Goal: Task Accomplishment & Management: Manage account settings

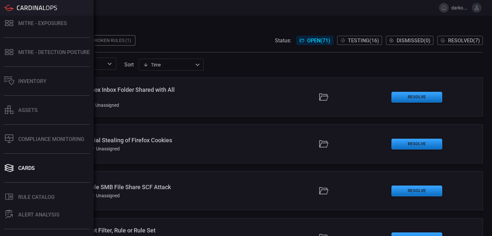
scroll to position [114, 0]
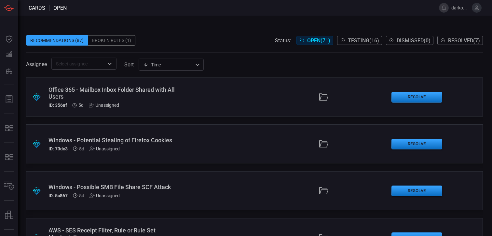
click at [83, 65] on input "text" at bounding box center [78, 64] width 50 height 8
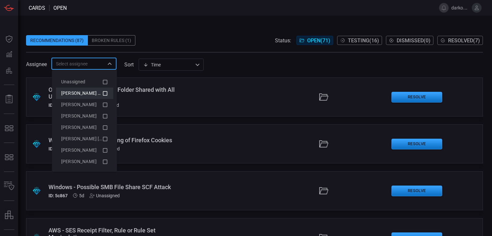
click at [91, 91] on span "[PERSON_NAME] (Myself)" at bounding box center [87, 92] width 53 height 5
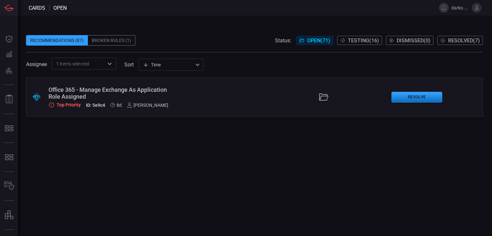
click at [236, 144] on div ".suggested_cards_icon{fill:url(#suggested_cards_icon);} Office 365 - Manage Exc…" at bounding box center [254, 156] width 457 height 159
click at [451, 42] on span "Resolved ( 7 )" at bounding box center [464, 40] width 32 height 6
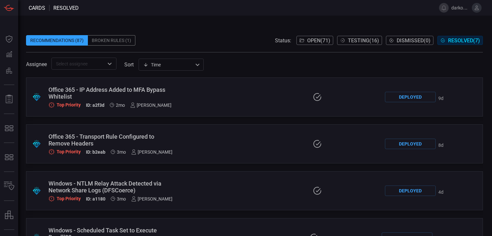
click at [95, 64] on input "text" at bounding box center [78, 64] width 50 height 8
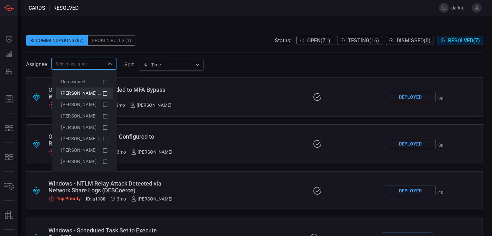
click at [84, 94] on span "[PERSON_NAME] (Myself)" at bounding box center [87, 92] width 53 height 5
click at [226, 26] on span at bounding box center [254, 30] width 457 height 10
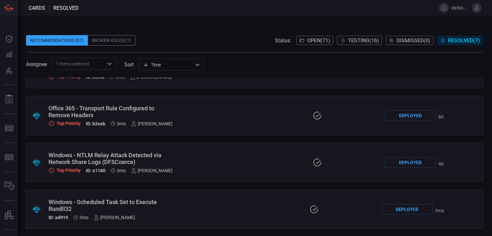
scroll to position [29, 0]
click at [307, 44] on button "Open ( 71 )" at bounding box center [315, 40] width 37 height 9
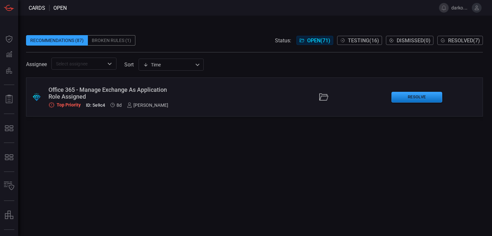
click at [292, 97] on div at bounding box center [323, 97] width 125 height 10
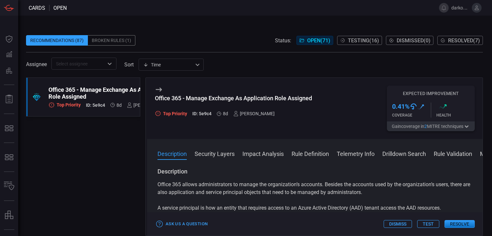
click at [432, 225] on button "Test" at bounding box center [428, 224] width 22 height 8
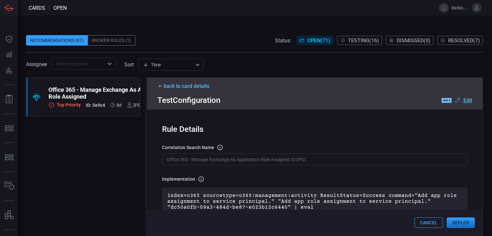
click at [461, 222] on button "Deploy" at bounding box center [461, 222] width 28 height 10
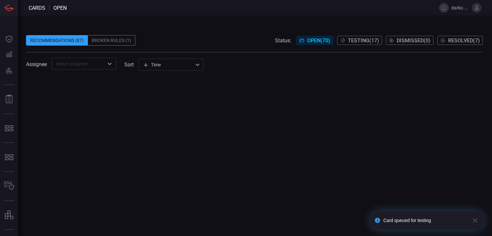
click at [334, 173] on div at bounding box center [254, 156] width 457 height 159
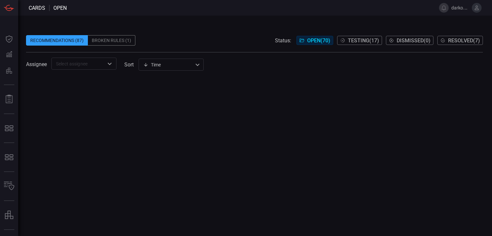
click at [362, 38] on span "Testing ( 17 )" at bounding box center [363, 40] width 31 height 6
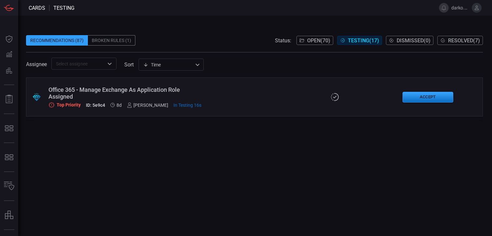
click at [239, 102] on div ".suggested_cards_icon{fill:url(#suggested_cards_icon);} Office 365 - Manage Exc…" at bounding box center [254, 96] width 457 height 39
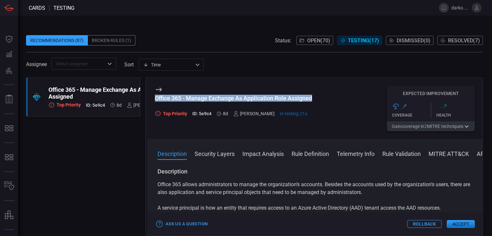
drag, startPoint x: 316, startPoint y: 99, endPoint x: 156, endPoint y: 99, distance: 160.1
click at [156, 99] on div "Office 365 - Manage Exchange As Application Role Assigned Top Priority ID: 5e9c…" at bounding box center [315, 108] width 336 height 61
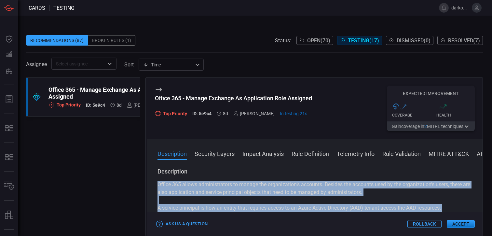
drag, startPoint x: 377, startPoint y: 201, endPoint x: 153, endPoint y: 184, distance: 224.6
click at [153, 184] on div "Description Office 365 allows administrators to manage the organization’s accou…" at bounding box center [315, 201] width 336 height 66
copy div "Office 365 allows administrators to manage the organization’s accounts. Besides…"
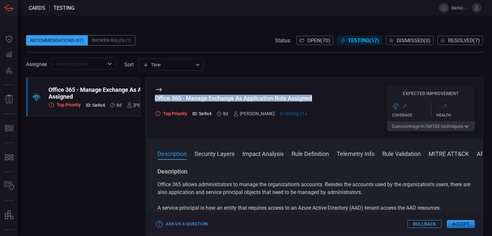
drag, startPoint x: 316, startPoint y: 96, endPoint x: 157, endPoint y: 94, distance: 159.5
click at [157, 94] on div "Office 365 - Manage Exchange As Application Role Assigned Top Priority ID: 5e9c…" at bounding box center [315, 108] width 336 height 61
copy div "Office 365 - Manage Exchange As Application Role Assigned"
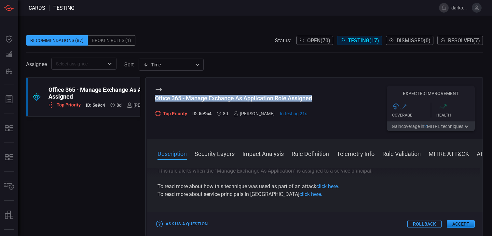
scroll to position [113, 0]
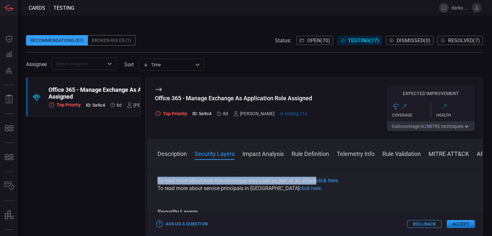
drag, startPoint x: 317, startPoint y: 182, endPoint x: 153, endPoint y: 182, distance: 164.1
click at [153, 182] on div "Description Office 365 allows administrators to manage the organization’s accou…" at bounding box center [315, 201] width 336 height 66
copy p "To read more about how this technique was used as part of an attack"
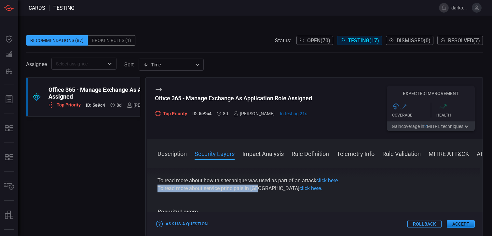
drag, startPoint x: 261, startPoint y: 189, endPoint x: 155, endPoint y: 188, distance: 106.8
click at [155, 188] on div "Description Office 365 allows administrators to manage the organization’s accou…" at bounding box center [315, 201] width 336 height 66
copy p "To read more about service principals in [GEOGRAPHIC_DATA]"
click at [299, 189] on link "click here." at bounding box center [310, 188] width 23 height 6
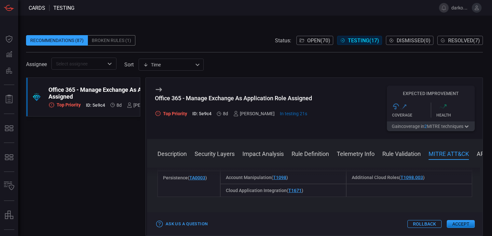
click at [289, 184] on div "Account Manipulation ( T1098 )" at bounding box center [283, 177] width 126 height 13
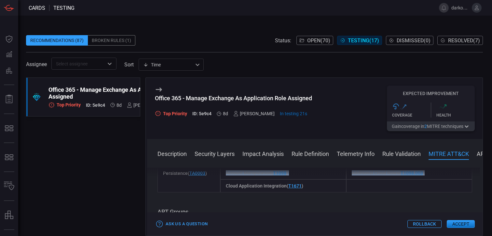
drag, startPoint x: 438, startPoint y: 191, endPoint x: 241, endPoint y: 184, distance: 197.4
click at [241, 184] on div "Persistence ( TA0003 ) Account Manipulation ( T1098 ) Additional Cloud Roles ( …" at bounding box center [315, 179] width 315 height 26
click at [395, 192] on div at bounding box center [409, 185] width 126 height 13
drag, startPoint x: 409, startPoint y: 202, endPoint x: 156, endPoint y: 185, distance: 254.2
click at [156, 185] on div "Description Office 365 allows administrators to manage the organization’s accou…" at bounding box center [315, 201] width 336 height 66
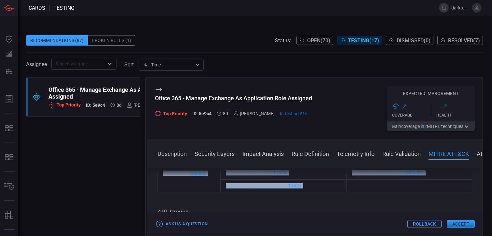
copy div "Persistence ( TA0003 ) Account Manipulation ( T1098 ) Additional Cloud Roles ( …"
click at [316, 179] on div "Account Manipulation ( T1098 )" at bounding box center [283, 172] width 126 height 13
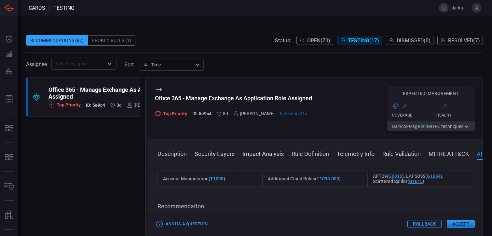
scroll to position [1044, 0]
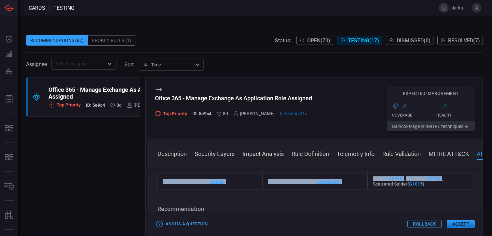
drag, startPoint x: 433, startPoint y: 201, endPoint x: 190, endPoint y: 194, distance: 242.9
click at [190, 189] on div "Account Manipulation ( T1098 ) Additional Cloud Roles ( T1098.003 ) APT29 ( G00…" at bounding box center [315, 181] width 315 height 16
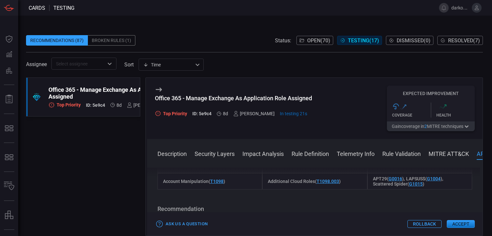
click at [425, 189] on div "APT29 ( G0016 ) LAPSUS$ ( G1004 ) Scattered Spider ( G1015 )" at bounding box center [419, 181] width 105 height 16
drag, startPoint x: 423, startPoint y: 199, endPoint x: 376, endPoint y: 195, distance: 48.0
click at [376, 189] on div "APT29 ( G0016 ) LAPSUS$ ( G1004 ) Scattered Spider ( G1015 )" at bounding box center [419, 181] width 105 height 16
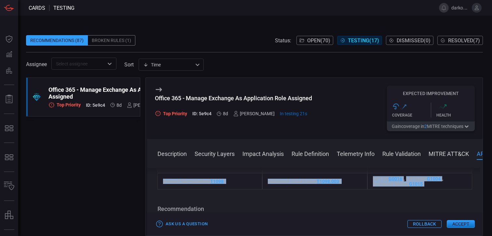
drag, startPoint x: 162, startPoint y: 196, endPoint x: 422, endPoint y: 201, distance: 260.1
click at [422, 189] on div "Account Manipulation ( T1098 ) Additional Cloud Roles ( T1098.003 ) APT29 ( G00…" at bounding box center [315, 181] width 315 height 16
copy div "Account Manipulation ( T1098 ) Additional Cloud Roles ( T1098.003 ) APT29 ( G00…"
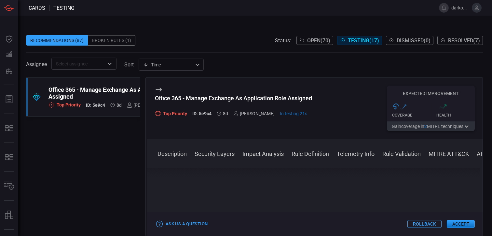
scroll to position [1206, 0]
click at [113, 63] on icon "Open" at bounding box center [110, 64] width 8 height 8
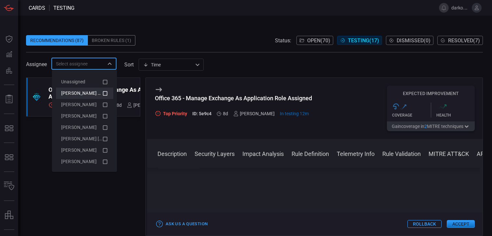
click at [89, 95] on span "[PERSON_NAME] (Myself)" at bounding box center [87, 92] width 53 height 5
click at [300, 42] on icon at bounding box center [302, 41] width 5 height 4
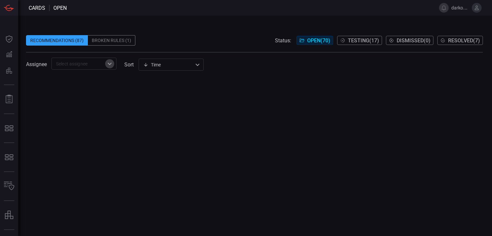
click at [110, 64] on icon "Open" at bounding box center [110, 63] width 4 height 2
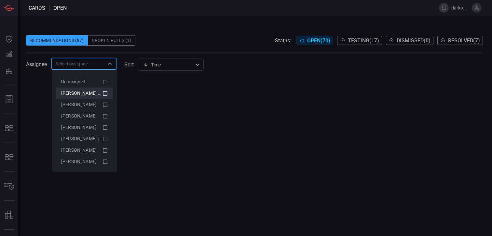
click at [88, 90] on div "[PERSON_NAME] (Myself)" at bounding box center [84, 94] width 47 height 8
click at [153, 37] on div "Recommendations (87) Broken Rules (1) Status: Open ( 70 ) Testing ( 17 ) Dismis…" at bounding box center [254, 40] width 457 height 10
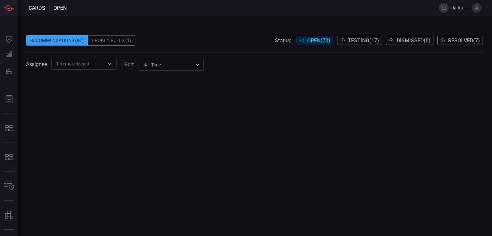
click at [105, 64] on div at bounding box center [109, 63] width 8 height 9
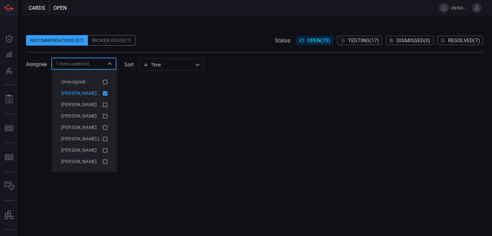
click at [86, 93] on span "[PERSON_NAME] (Myself)" at bounding box center [87, 92] width 53 height 5
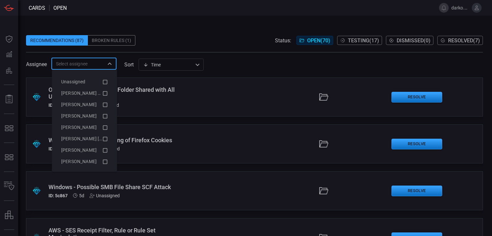
click at [196, 30] on span at bounding box center [254, 30] width 457 height 10
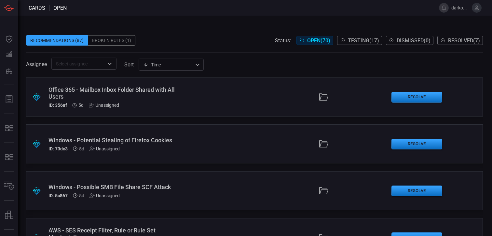
scroll to position [171, 0]
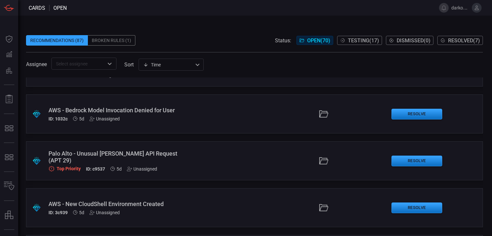
click at [146, 166] on div "Unassigned" at bounding box center [142, 168] width 30 height 5
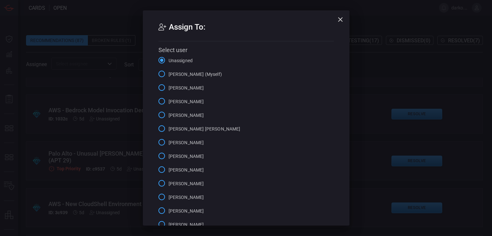
click at [208, 76] on span "[PERSON_NAME] (Myself)" at bounding box center [195, 74] width 53 height 7
click at [169, 76] on input "[PERSON_NAME] (Myself)" at bounding box center [162, 74] width 14 height 14
click at [339, 18] on icon "button" at bounding box center [340, 19] width 5 height 5
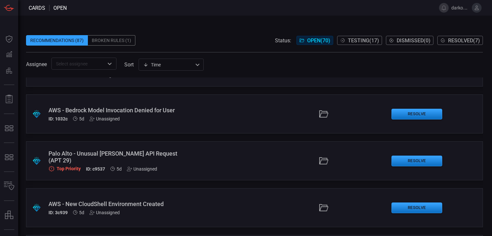
click at [274, 164] on div at bounding box center [323, 161] width 125 height 10
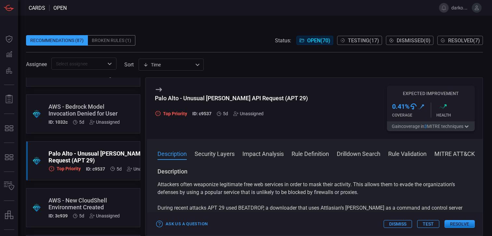
click at [423, 224] on button "Test" at bounding box center [428, 224] width 22 height 8
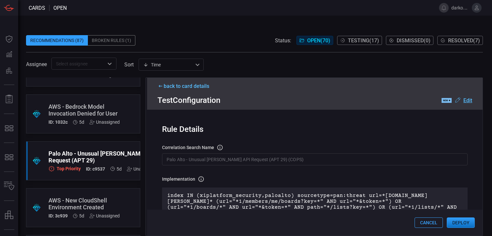
click at [470, 223] on button "Deploy" at bounding box center [461, 222] width 28 height 10
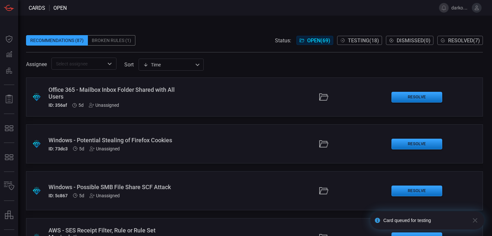
click at [366, 39] on span "Testing ( 18 )" at bounding box center [363, 40] width 31 height 6
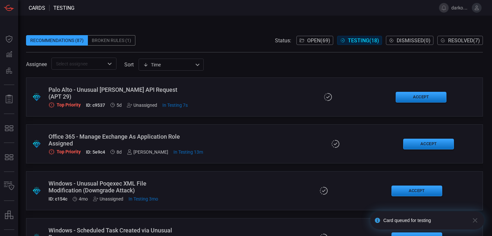
click at [104, 64] on input "text" at bounding box center [78, 64] width 50 height 8
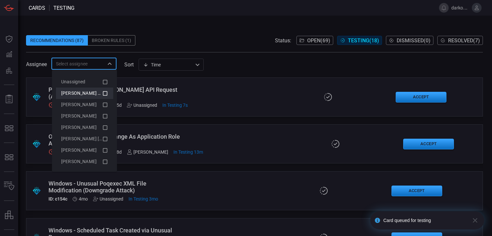
click at [86, 97] on div "[PERSON_NAME] (Myself)" at bounding box center [84, 94] width 47 height 8
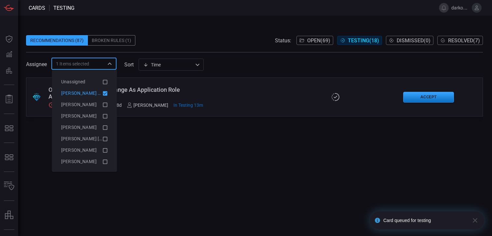
click at [212, 39] on div "Recommendations (87) Broken Rules (1) Status: Open ( 69 ) Testing ( 18 ) Dismis…" at bounding box center [254, 40] width 457 height 10
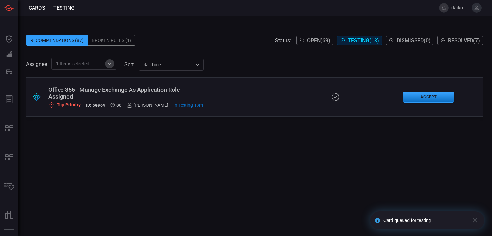
click at [112, 61] on icon "Open" at bounding box center [110, 64] width 8 height 8
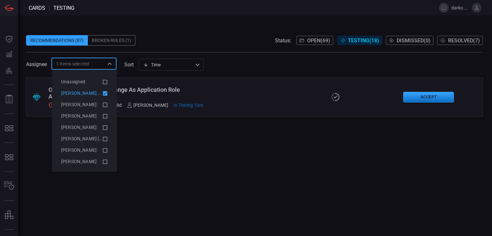
click at [103, 95] on icon at bounding box center [105, 93] width 5 height 5
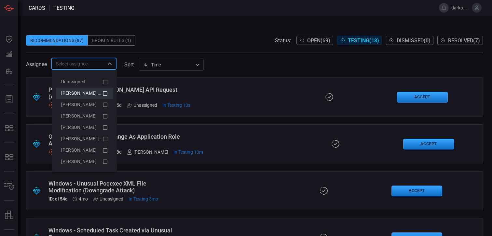
click at [244, 64] on div "Assignee ​ sort Time visibleUpdateTime ​" at bounding box center [254, 64] width 457 height 12
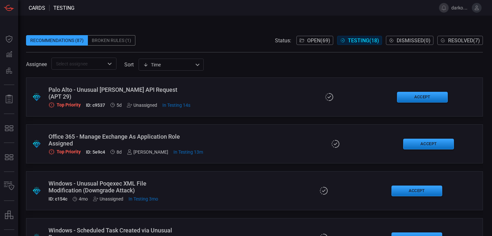
click at [230, 108] on div ".suggested_cards_icon{fill:url(#suggested_cards_icon);} Palo Alto - Unusual [PE…" at bounding box center [254, 96] width 457 height 39
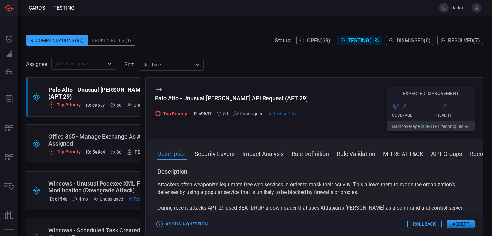
click at [243, 113] on div "Unassigned" at bounding box center [248, 113] width 30 height 5
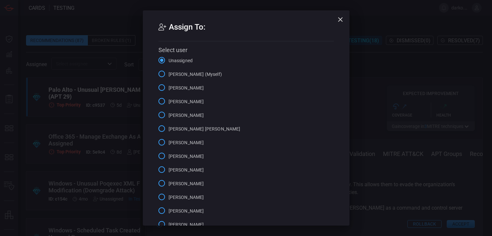
click at [190, 74] on span "[PERSON_NAME] (Myself)" at bounding box center [195, 74] width 53 height 7
click at [169, 74] on input "[PERSON_NAME] (Myself)" at bounding box center [162, 74] width 14 height 14
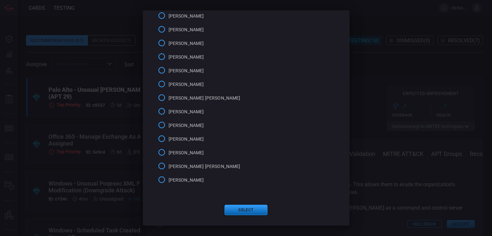
click at [249, 207] on button "Select" at bounding box center [246, 210] width 43 height 10
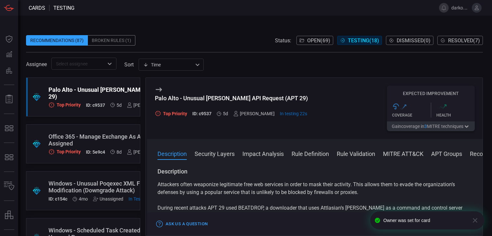
click at [93, 69] on div "​" at bounding box center [83, 64] width 65 height 12
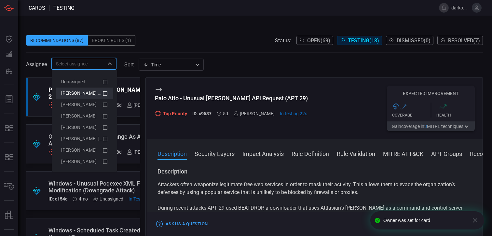
click at [85, 94] on span "[PERSON_NAME] (Myself)" at bounding box center [87, 92] width 53 height 5
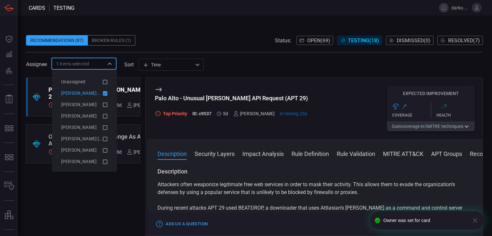
click at [243, 63] on div "Assignee 1 Items selected ​ sort Time visibleUpdateTime ​" at bounding box center [254, 64] width 457 height 12
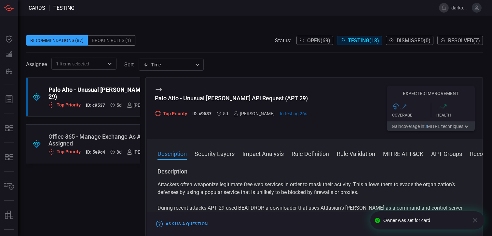
click at [243, 63] on div "Assignee 1 Items selected ​ sort Time visibleUpdateTime ​" at bounding box center [254, 64] width 457 height 12
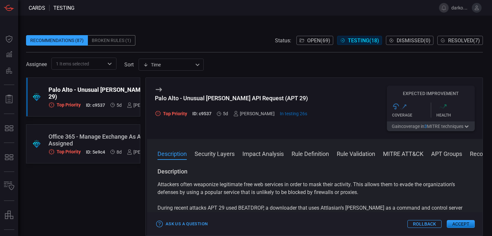
click at [239, 59] on div "Assignee 1 Items selected ​ sort Time visibleUpdateTime ​" at bounding box center [254, 64] width 457 height 12
click at [193, 37] on div "Recommendations (87) Broken Rules (1) Status: Open ( 69 ) Testing ( 18 ) Dismis…" at bounding box center [254, 40] width 457 height 10
click at [95, 132] on div ".suggested_cards_icon{fill:url(#suggested_cards_icon);} Office 365 - Manage Exc…" at bounding box center [83, 143] width 114 height 39
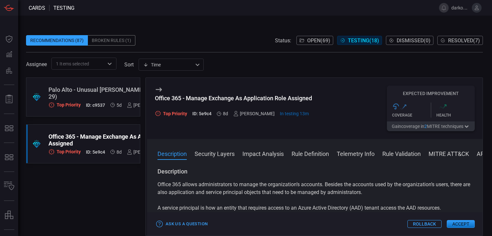
click at [92, 104] on h5 "ID: c9537" at bounding box center [95, 106] width 19 height 6
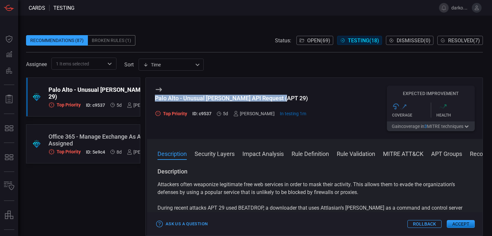
drag, startPoint x: 283, startPoint y: 98, endPoint x: 153, endPoint y: 97, distance: 129.9
click at [153, 97] on div "Palo Alto - Unusual [PERSON_NAME] API Request (APT 29) Top Priority ID: c9537 5…" at bounding box center [315, 108] width 336 height 61
copy div "Palo Alto - Unusual [PERSON_NAME] API Request (APT 29)"
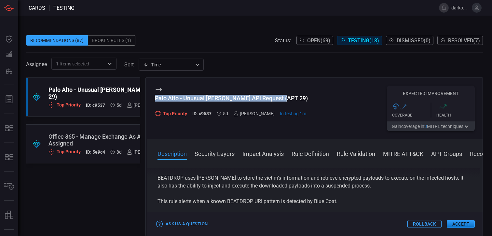
scroll to position [70, 0]
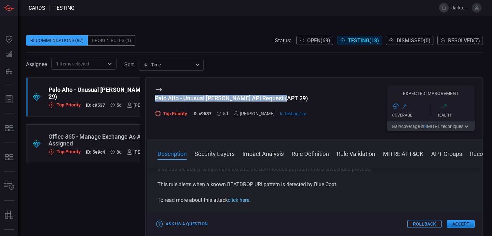
click at [238, 199] on link "click here." at bounding box center [239, 200] width 23 height 6
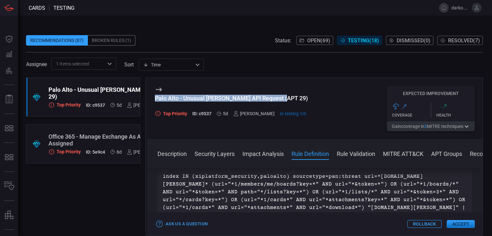
scroll to position [323, 0]
